Goal: Find specific page/section: Find specific page/section

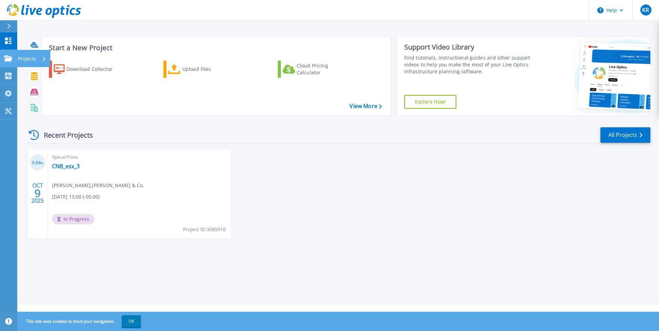
click at [30, 58] on p "Projects" at bounding box center [27, 59] width 18 height 18
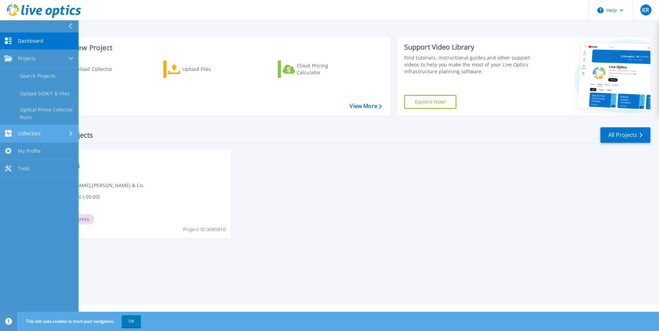
click at [41, 132] on div "Collectors" at bounding box center [39, 133] width 70 height 7
click at [41, 132] on link "My Profile My Profile" at bounding box center [39, 130] width 79 height 18
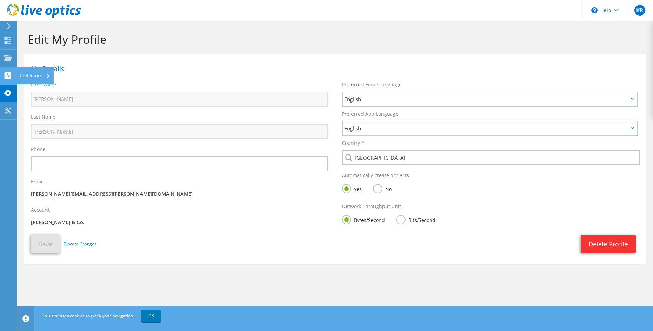
click at [34, 75] on div "Collectors" at bounding box center [35, 75] width 38 height 17
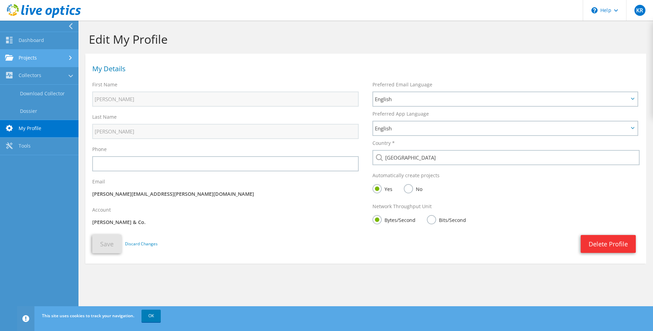
click at [38, 56] on link "Projects" at bounding box center [39, 59] width 79 height 18
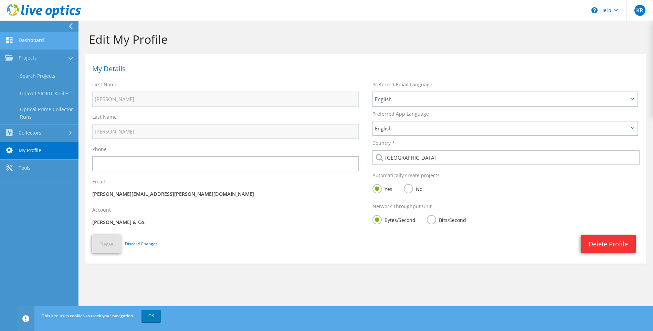
click at [41, 40] on link "Dashboard" at bounding box center [39, 41] width 79 height 18
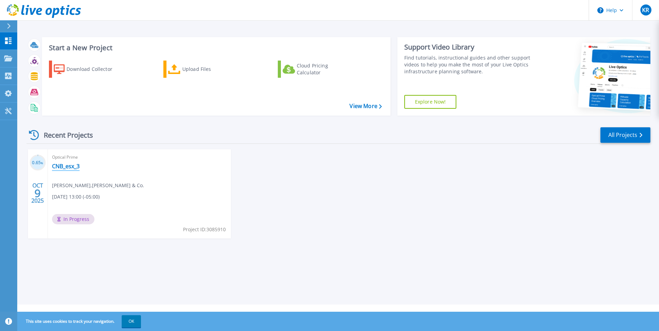
click at [66, 166] on link "CNB_esx_3" at bounding box center [66, 166] width 28 height 7
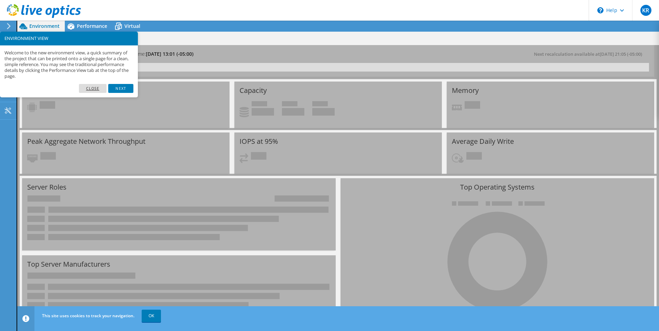
click at [96, 86] on link "Close" at bounding box center [93, 88] width 28 height 9
